Goal: Task Accomplishment & Management: Manage account settings

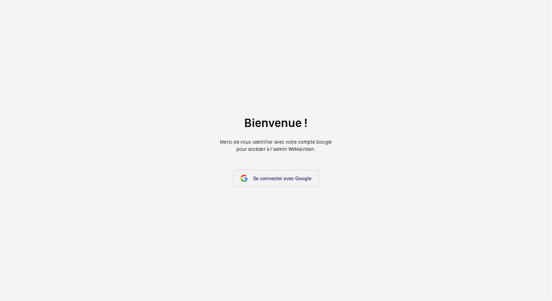
click at [263, 176] on span "Se connecter avec Google" at bounding box center [282, 179] width 58 height 6
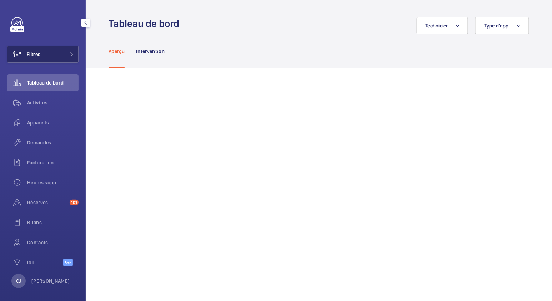
click at [66, 54] on span at bounding box center [69, 54] width 9 height 4
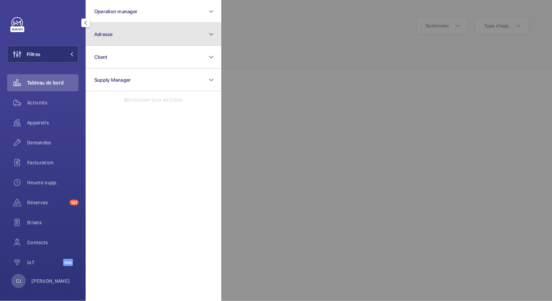
click at [110, 38] on button "Adresse" at bounding box center [154, 34] width 136 height 23
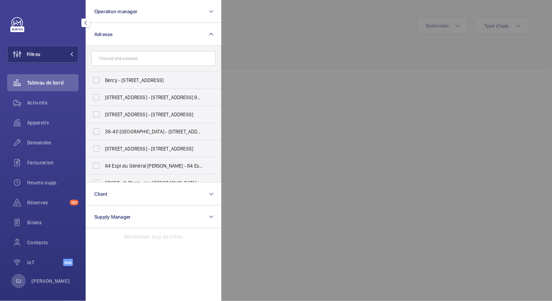
click at [110, 59] on input "text" at bounding box center [153, 58] width 124 height 15
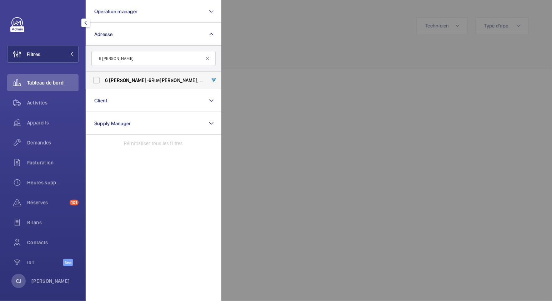
type input "6 [PERSON_NAME]"
click at [136, 79] on span "[STREET_ADDRESS][PERSON_NAME][PERSON_NAME]" at bounding box center [154, 80] width 98 height 7
click at [104, 79] on input "[STREET_ADDRESS][PERSON_NAME][PERSON_NAME]" at bounding box center [96, 80] width 14 height 14
checkbox input "true"
click at [41, 104] on span "Activités" at bounding box center [52, 102] width 51 height 7
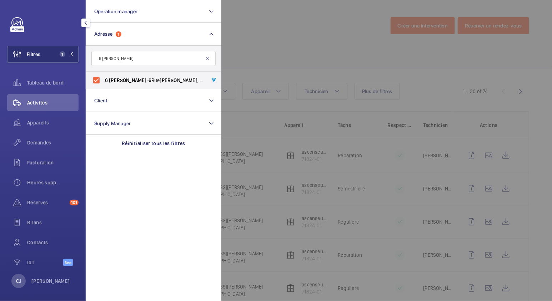
click at [317, 60] on div at bounding box center [497, 150] width 552 height 301
